Goal: Task Accomplishment & Management: Use online tool/utility

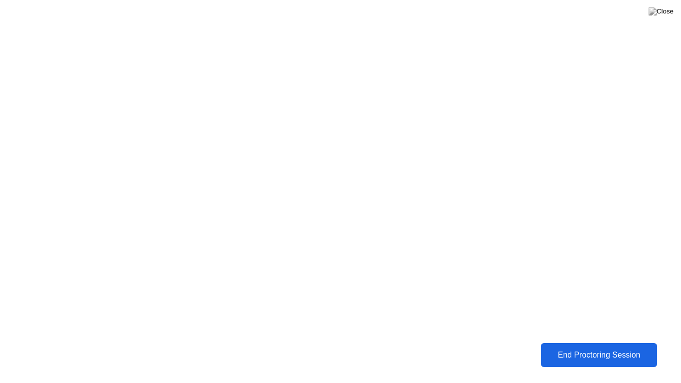
click at [584, 359] on div "End Proctoring Session" at bounding box center [598, 354] width 111 height 9
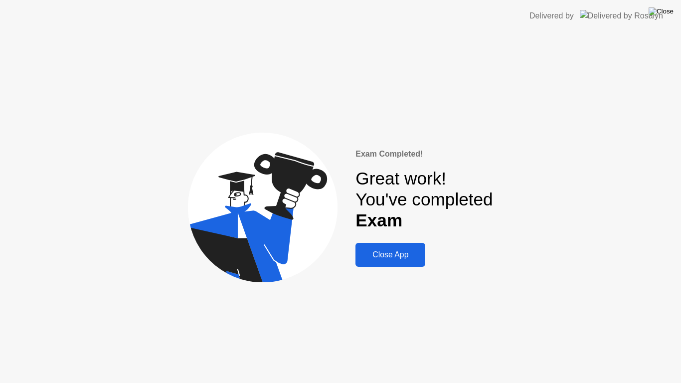
click at [669, 9] on img at bounding box center [660, 11] width 25 height 8
click at [397, 252] on div "Close App" at bounding box center [390, 254] width 64 height 9
